Goal: Navigation & Orientation: Find specific page/section

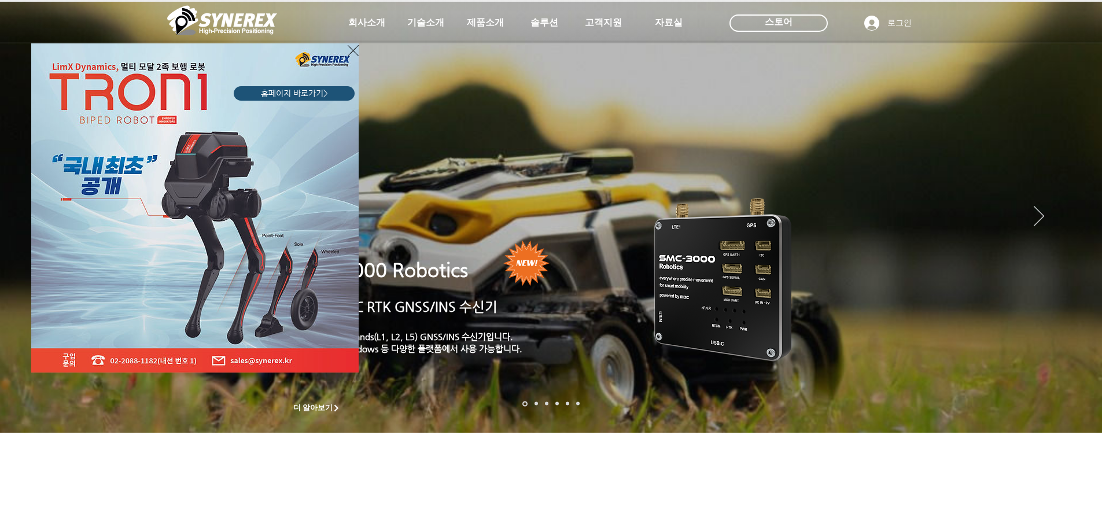
click at [351, 50] on icon "사이트로 돌아가기" at bounding box center [353, 50] width 11 height 14
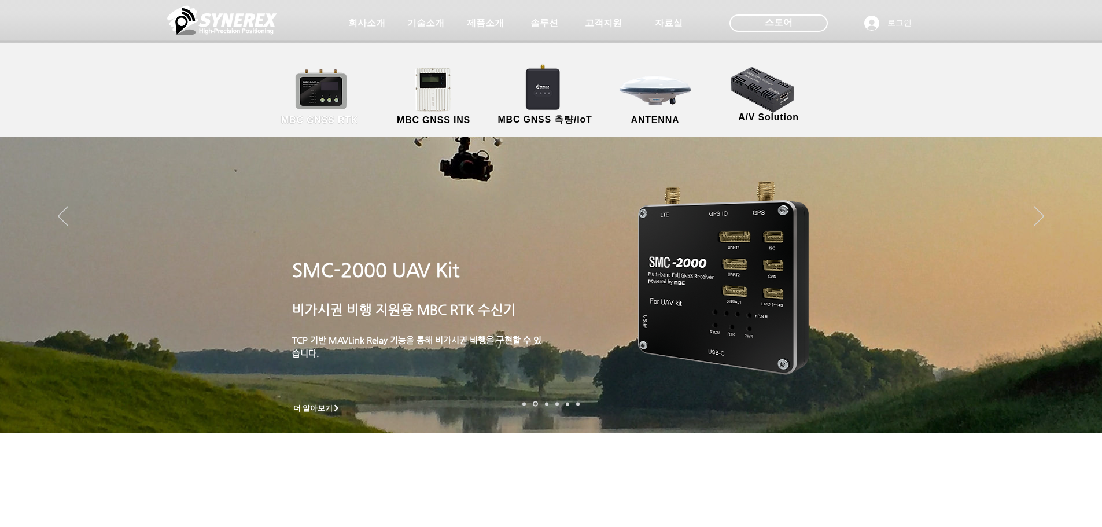
click at [339, 109] on link "MBC GNSS RTK" at bounding box center [320, 97] width 104 height 61
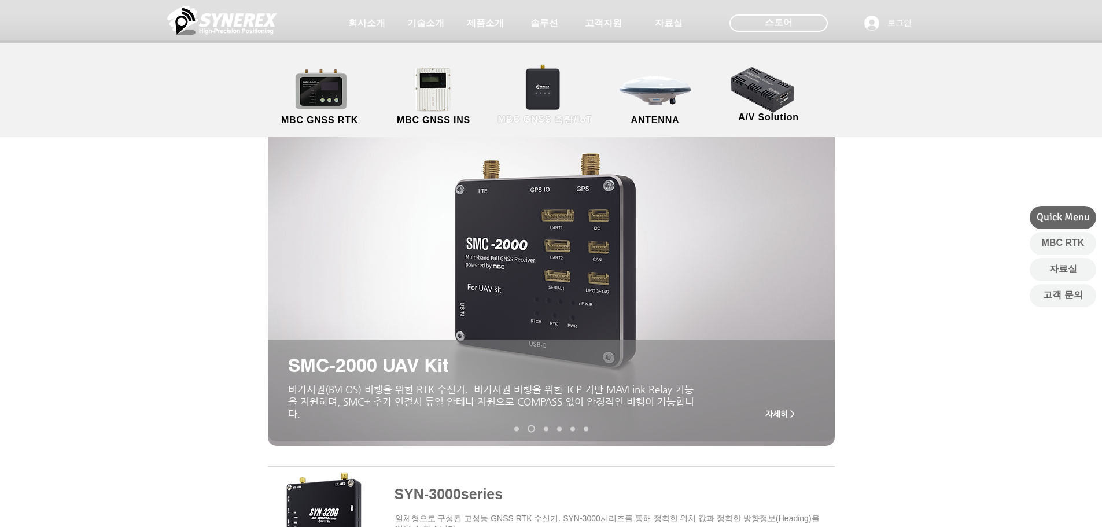
click at [562, 104] on link "MBC GNSS 측량/IoT" at bounding box center [545, 97] width 113 height 61
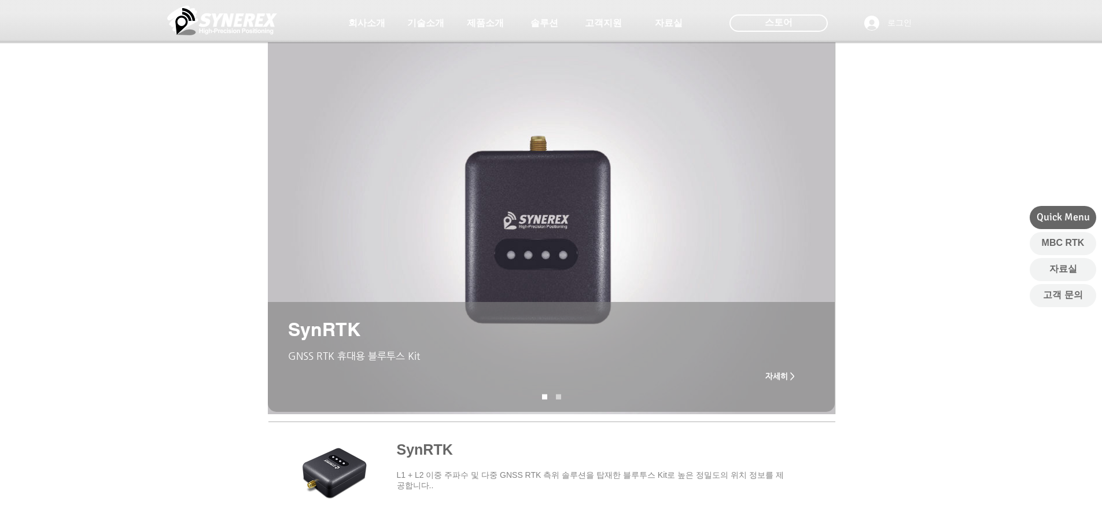
click at [418, 434] on span "main content" at bounding box center [551, 475] width 567 height 108
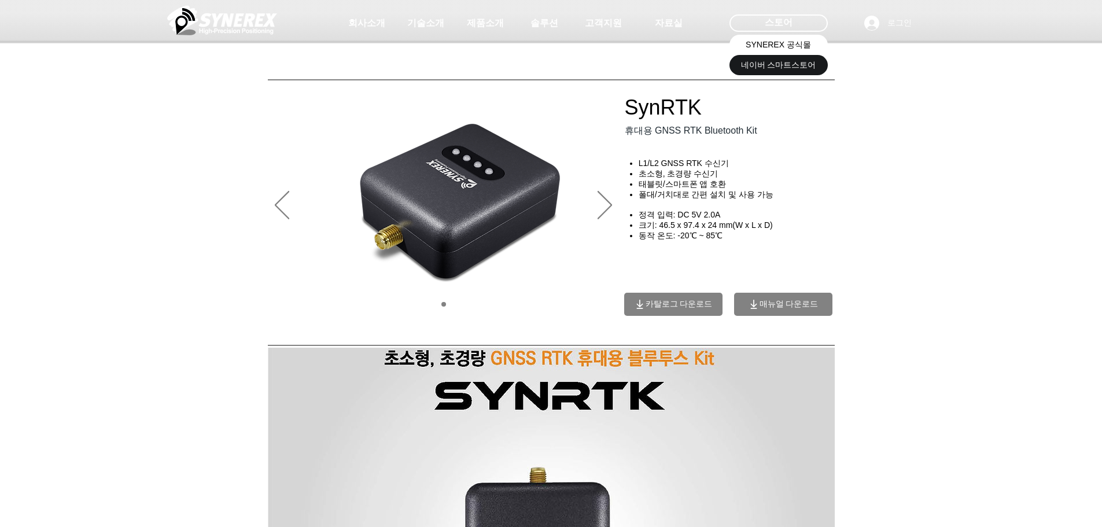
click at [754, 52] on link "SYNEREX 공식몰" at bounding box center [778, 45] width 98 height 20
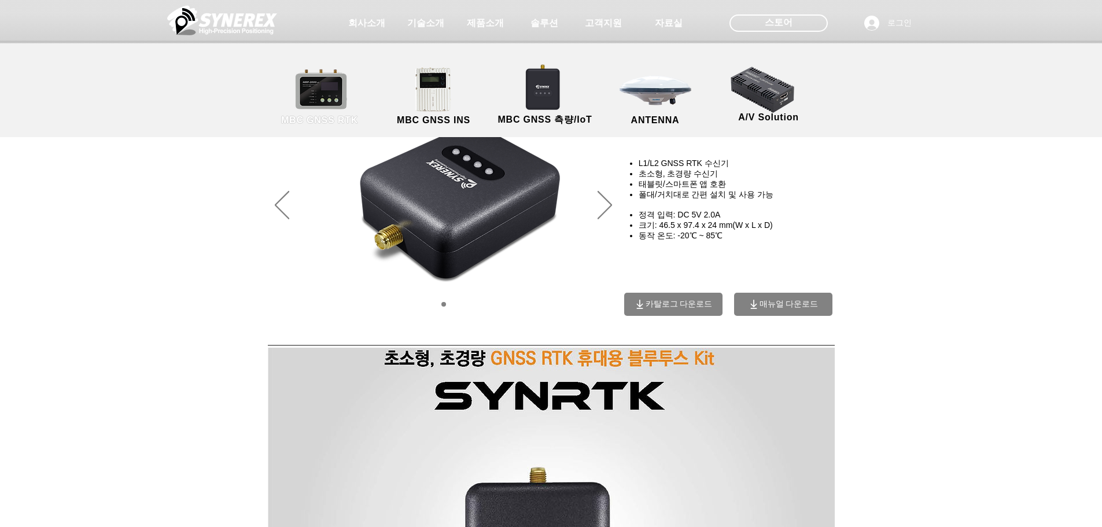
click at [312, 112] on link "MBC GNSS RTK" at bounding box center [320, 97] width 104 height 61
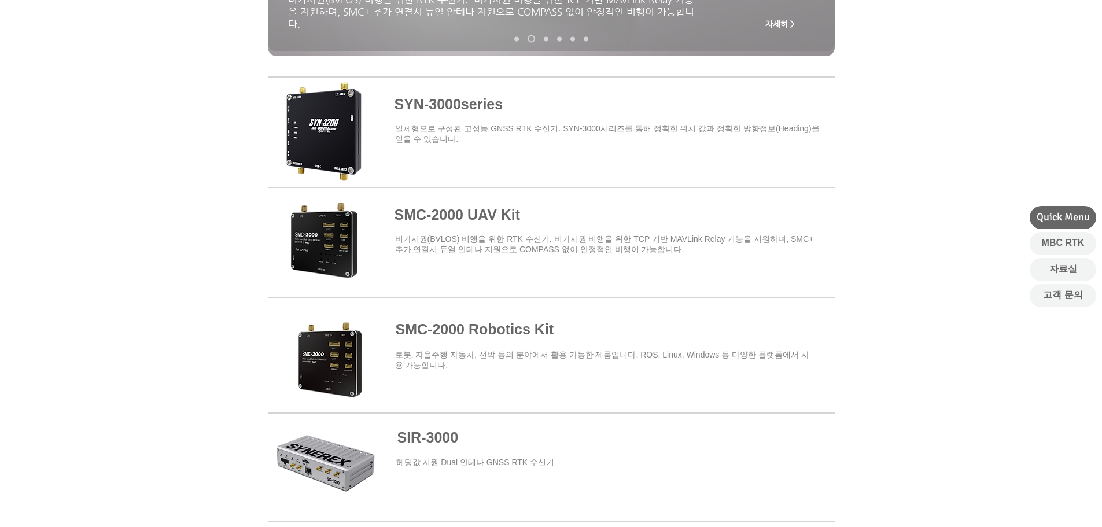
scroll to position [390, 0]
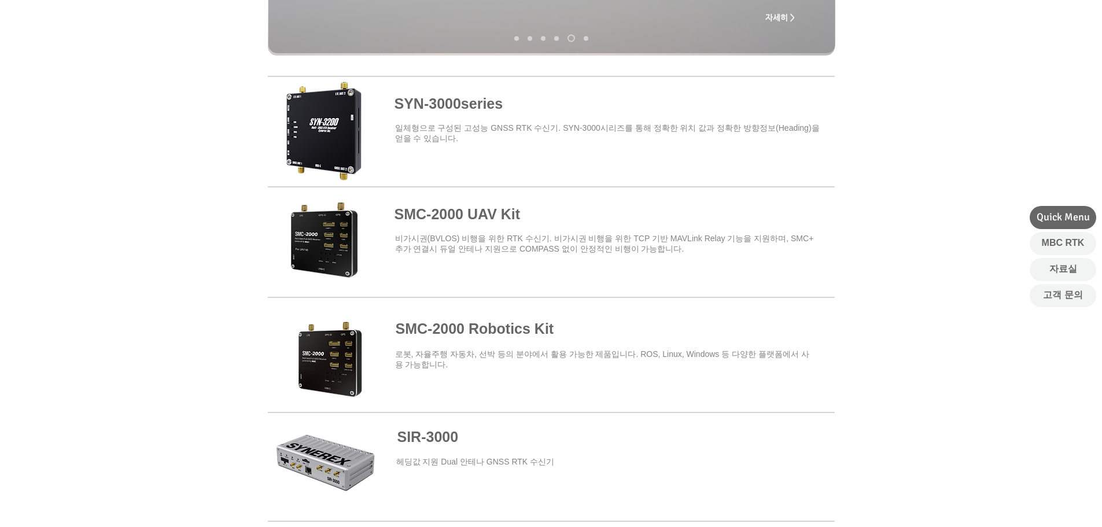
click at [455, 342] on span at bounding box center [551, 350] width 567 height 101
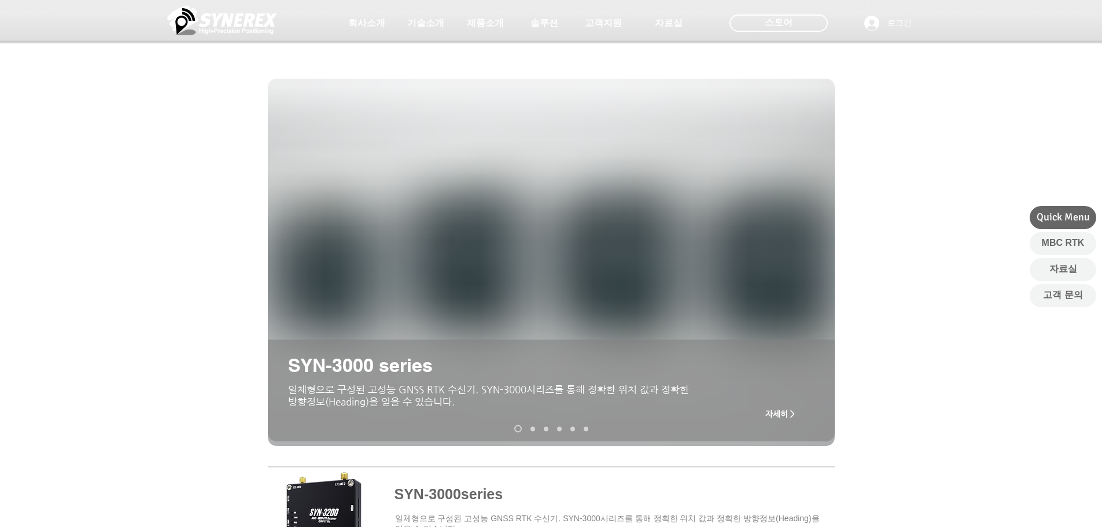
scroll to position [390, 0]
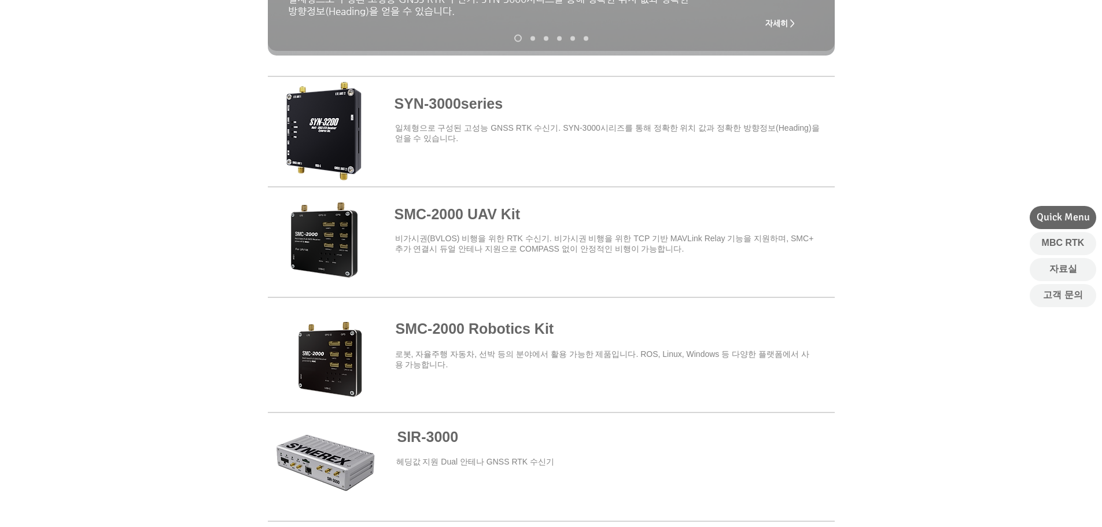
click at [435, 94] on span at bounding box center [551, 129] width 567 height 101
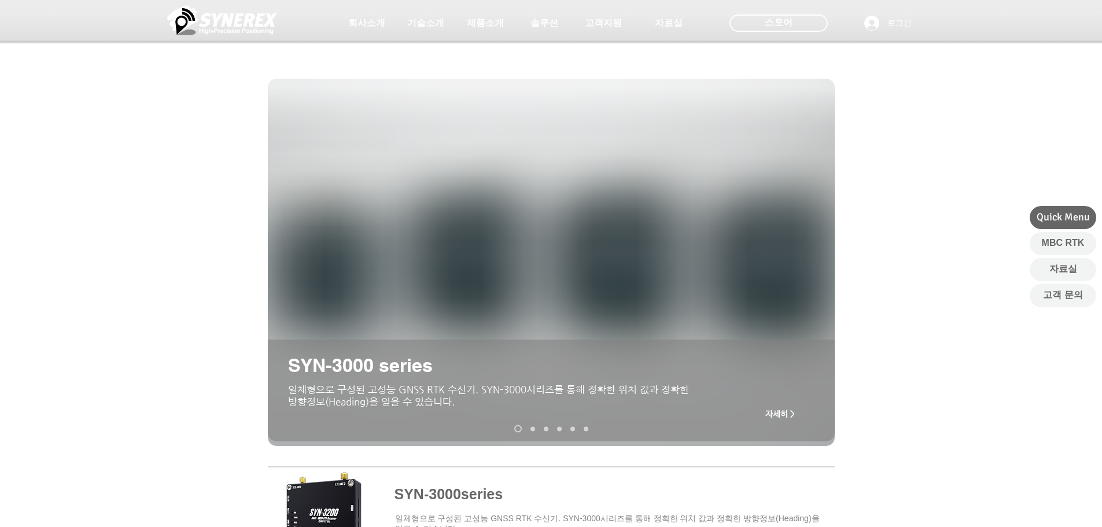
scroll to position [390, 0]
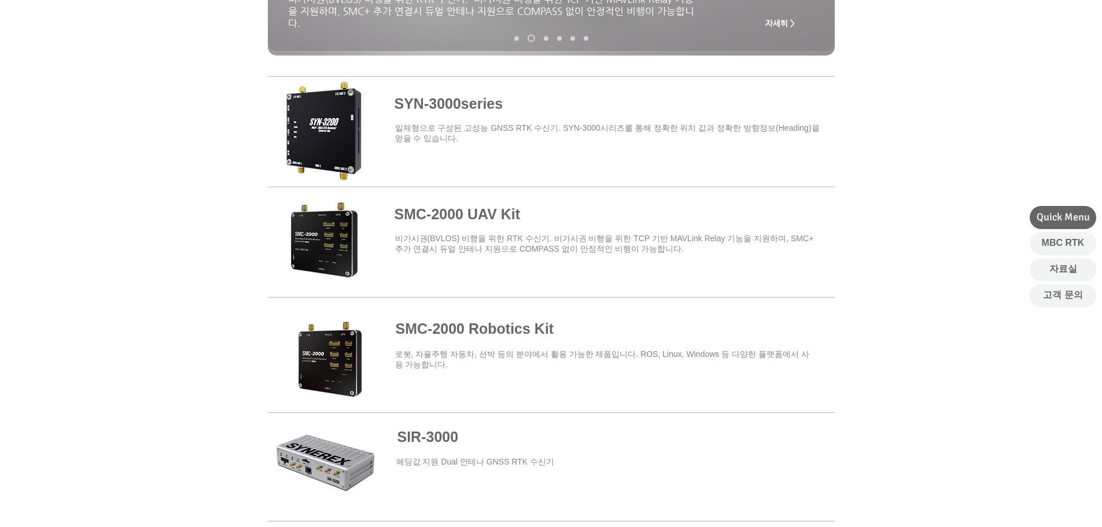
click at [337, 108] on span at bounding box center [551, 129] width 567 height 101
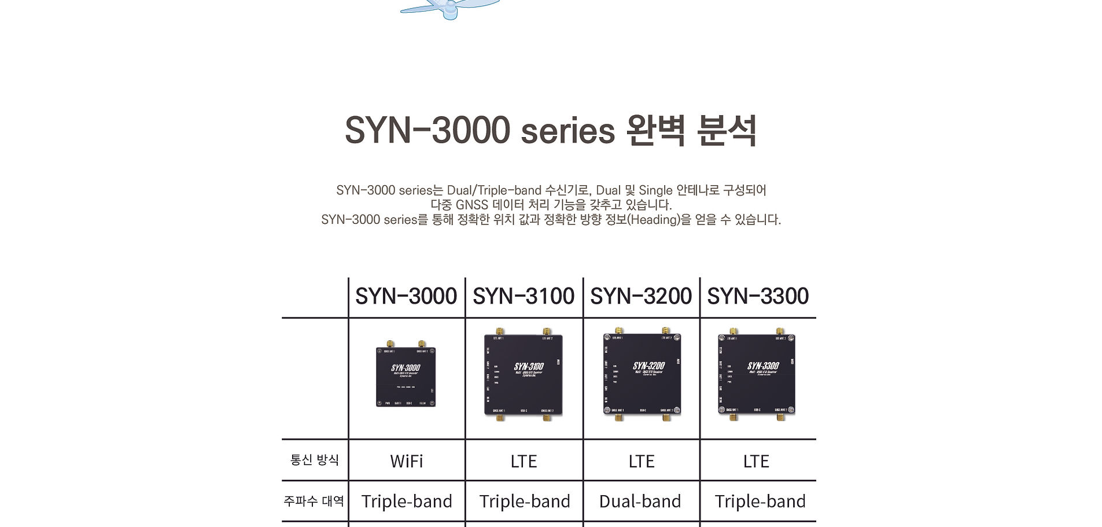
scroll to position [1794, 0]
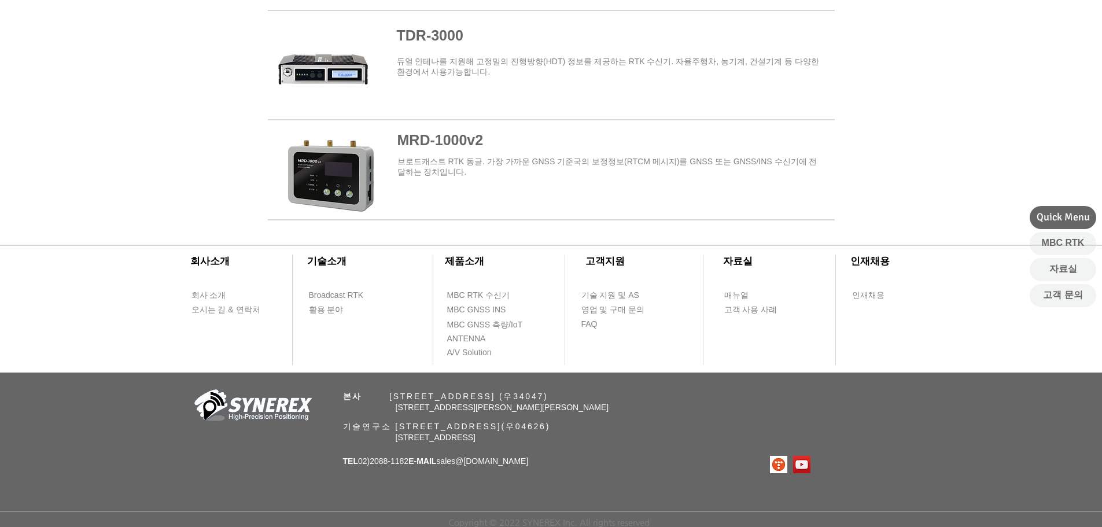
scroll to position [390, 0]
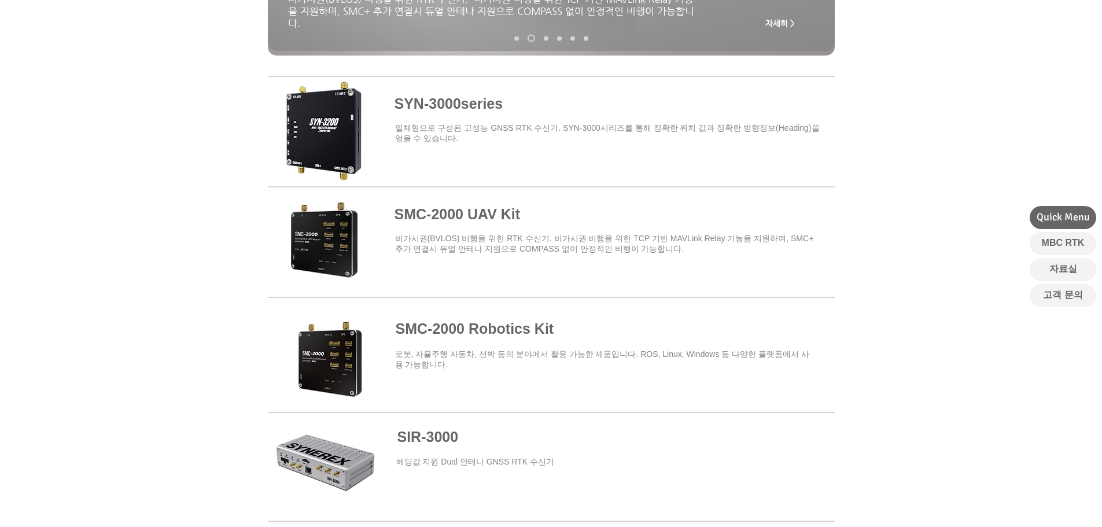
click at [425, 107] on span at bounding box center [551, 129] width 567 height 101
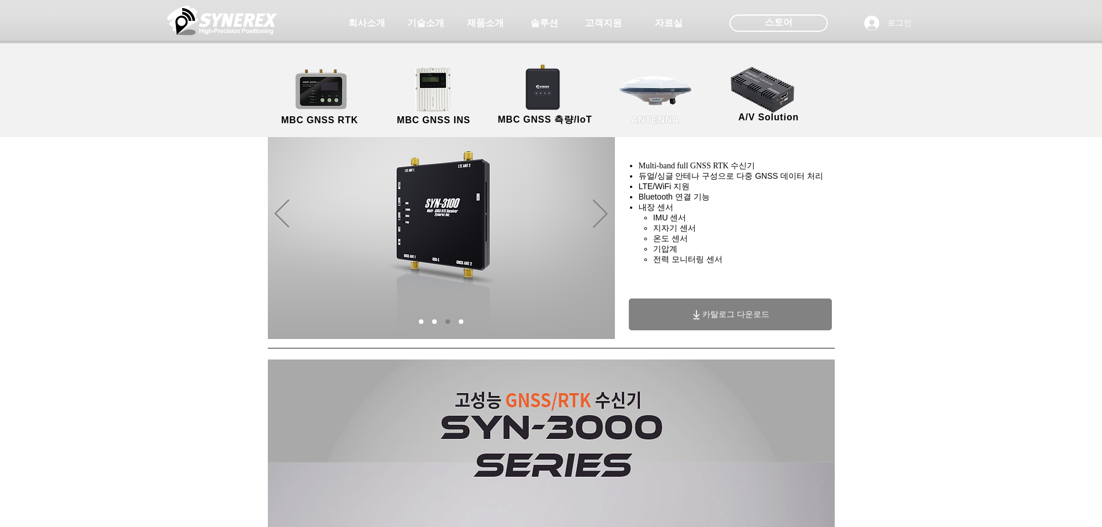
click at [654, 108] on link "ANTENNA" at bounding box center [655, 97] width 104 height 61
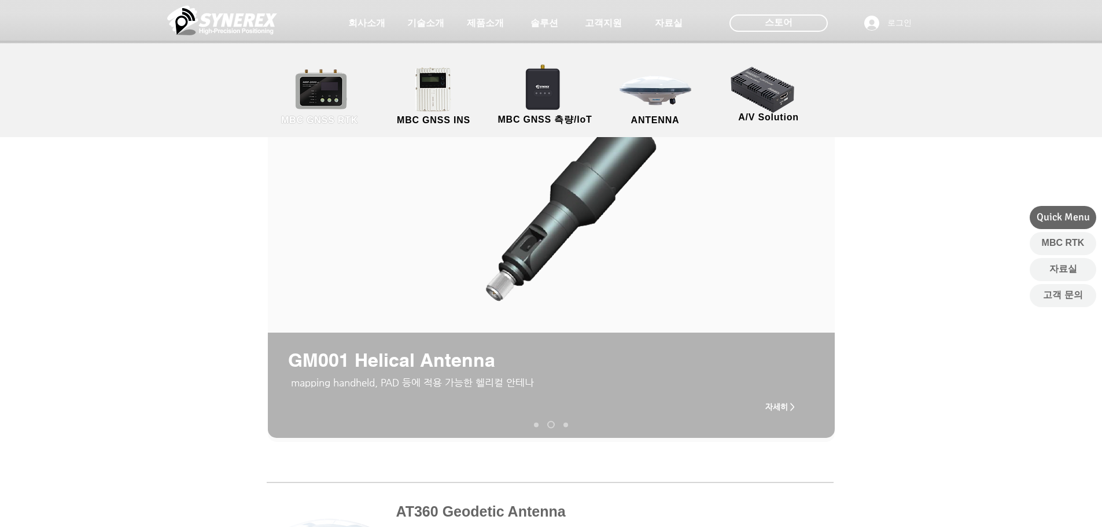
click at [309, 100] on link "MBC GNSS RTK" at bounding box center [320, 97] width 104 height 61
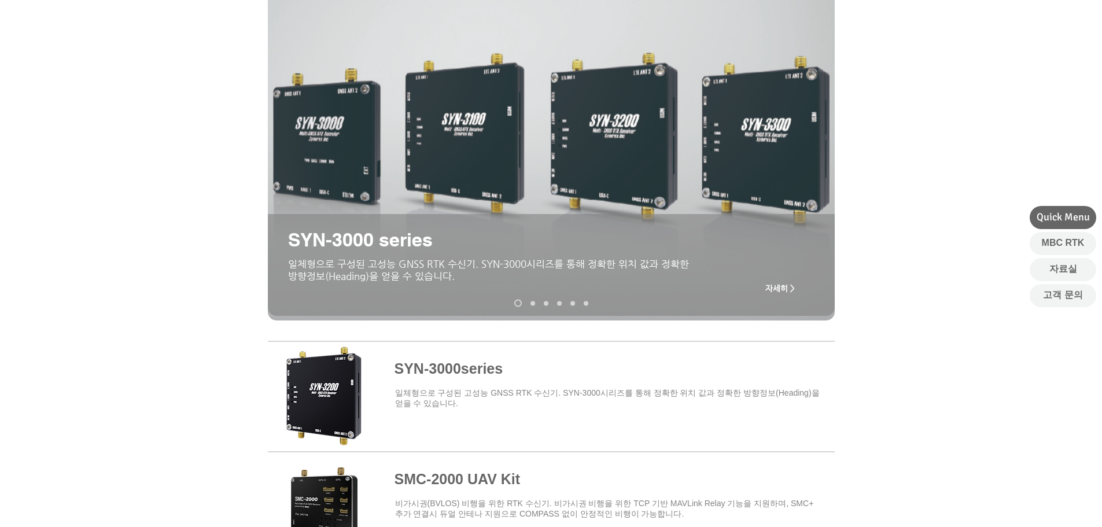
scroll to position [127, 0]
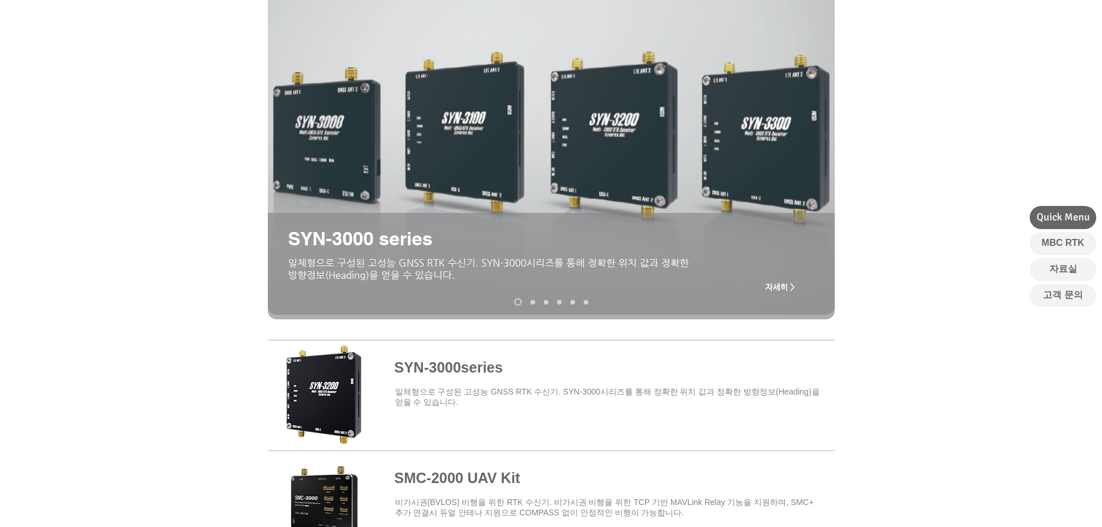
click at [408, 378] on span at bounding box center [551, 392] width 567 height 101
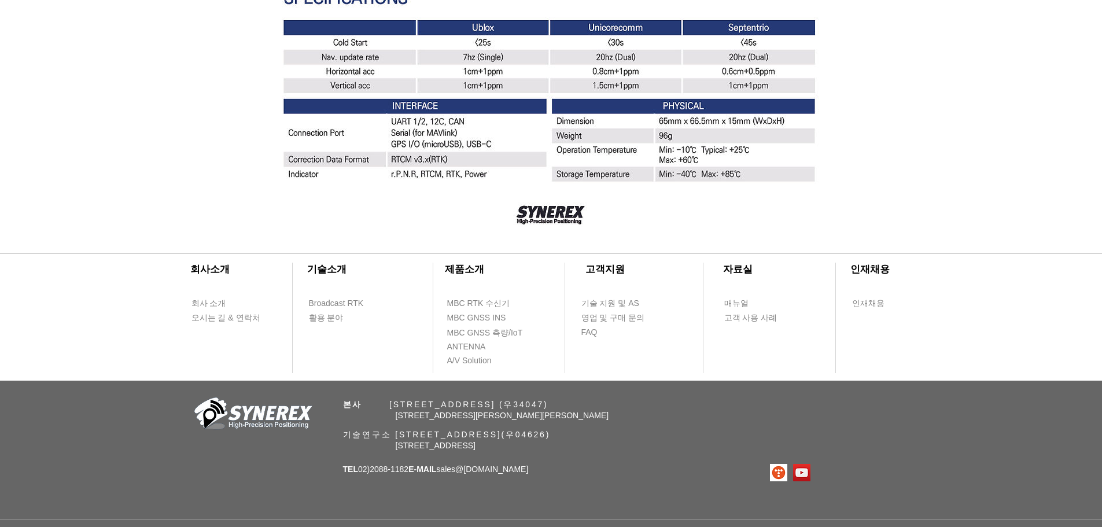
scroll to position [3320, 0]
